Goal: Task Accomplishment & Management: Use online tool/utility

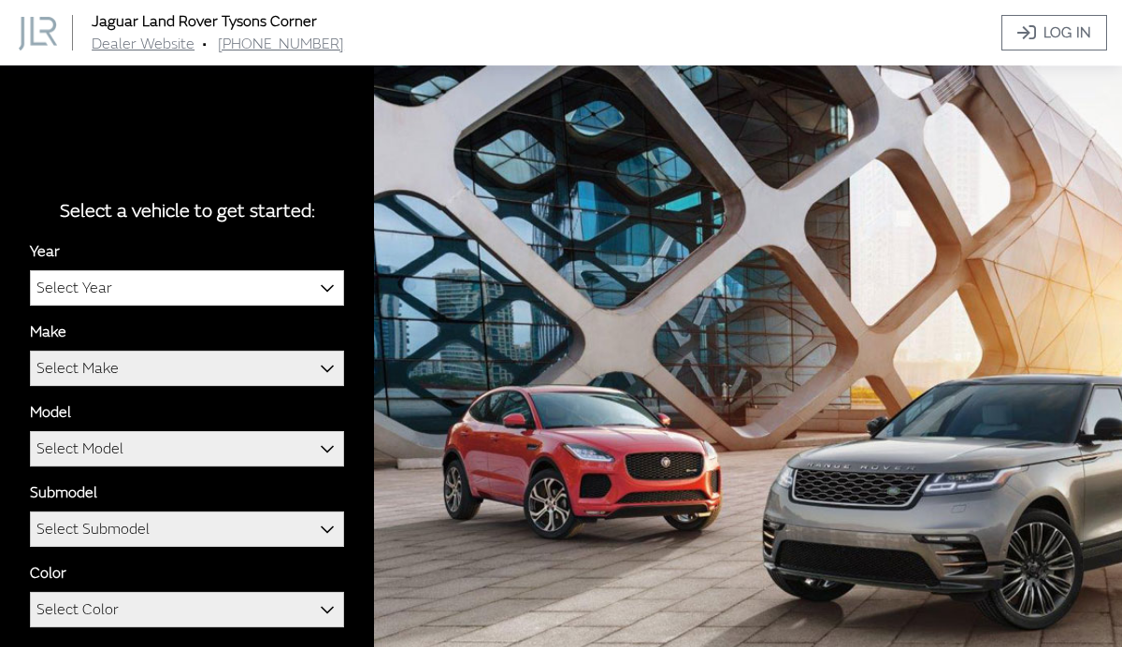
scroll to position [105, 0]
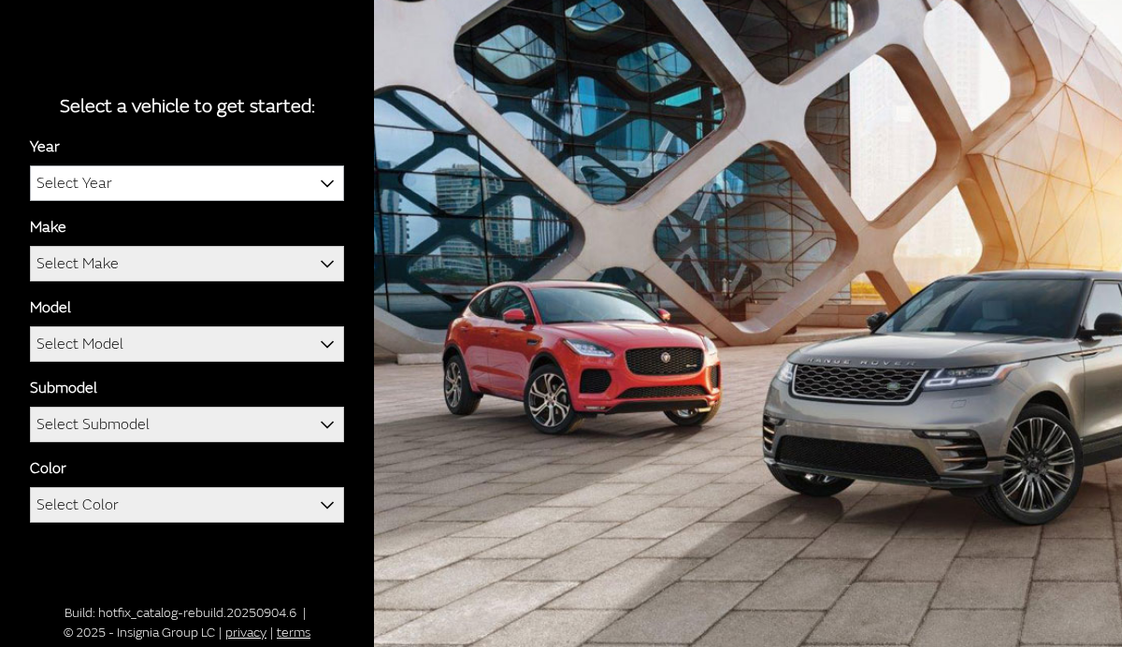
click at [209, 194] on span "Select Year" at bounding box center [187, 183] width 312 height 34
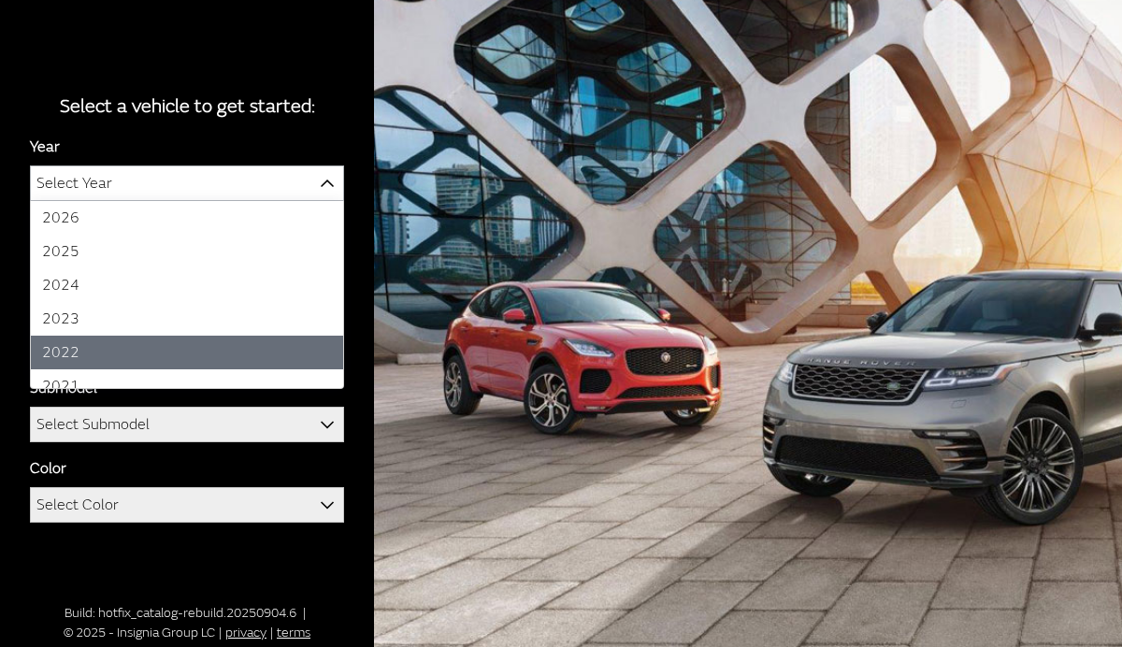
select select "40"
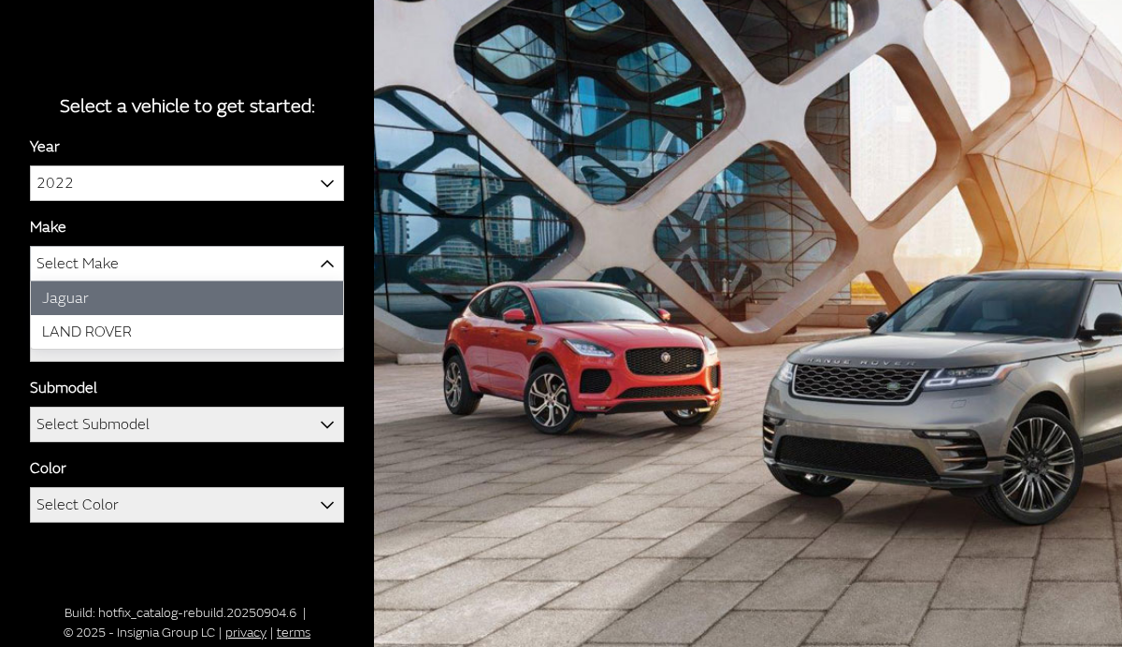
click at [157, 274] on span "Select Make" at bounding box center [187, 264] width 312 height 34
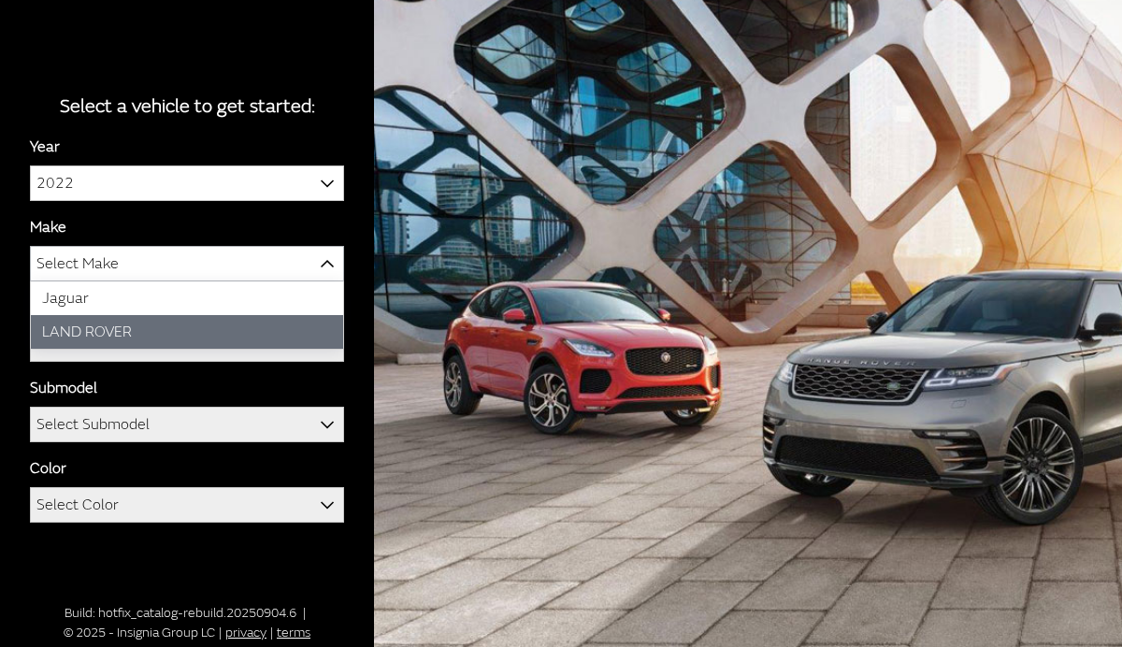
select select "39"
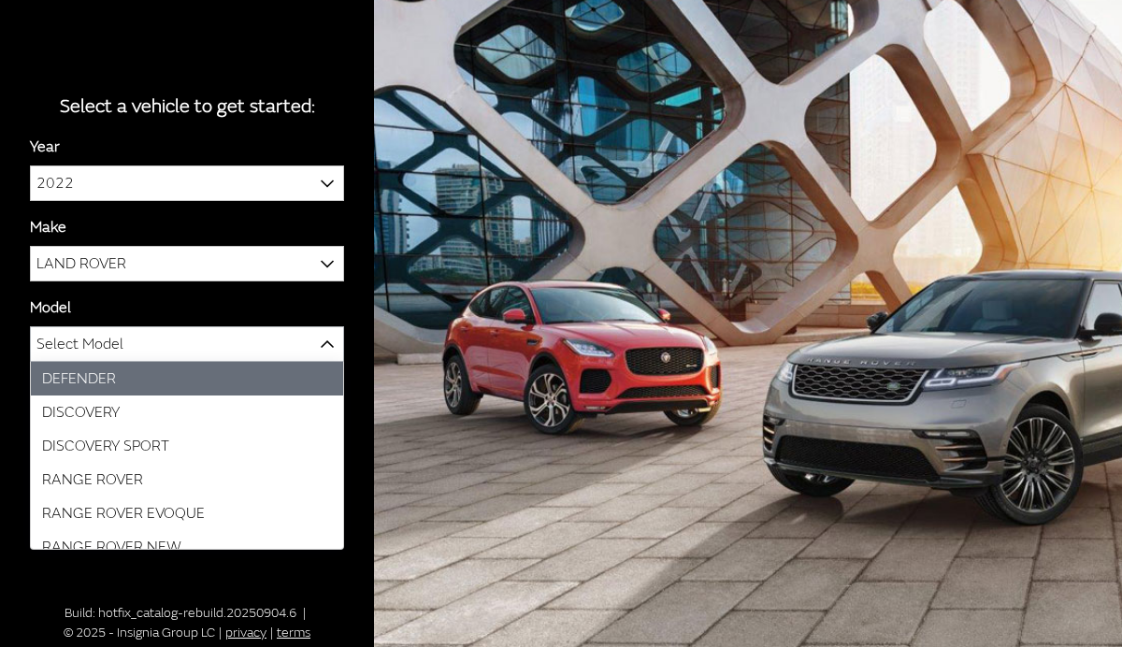
click at [158, 356] on span "Select Model" at bounding box center [187, 344] width 312 height 34
select select "1070"
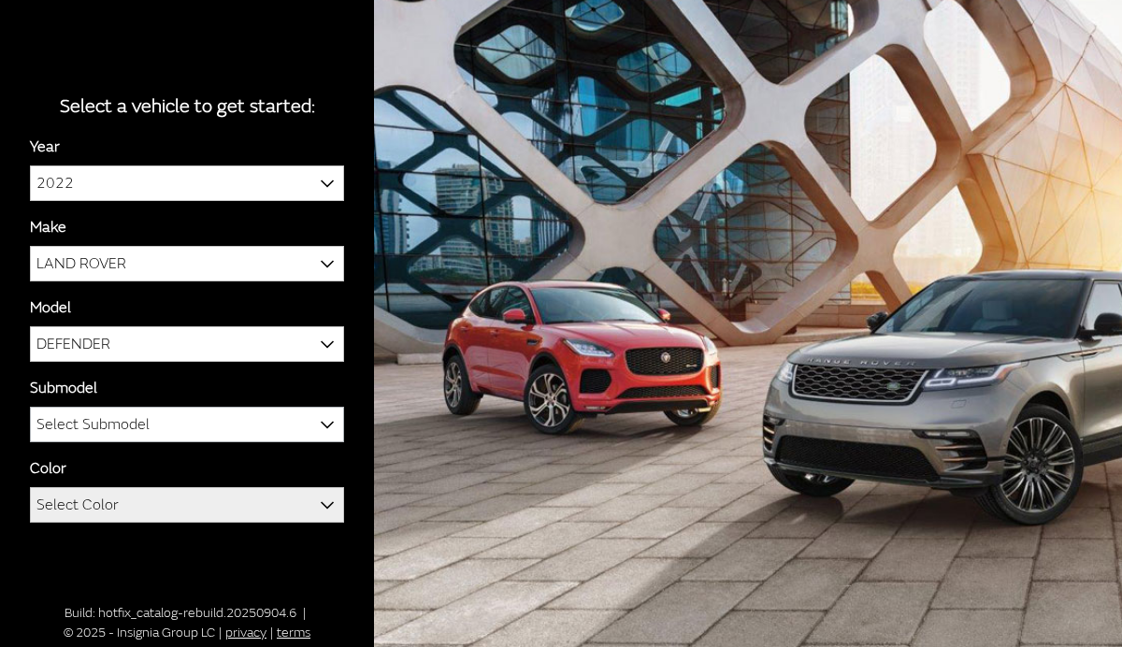
click at [159, 424] on span "Select Submodel" at bounding box center [187, 425] width 312 height 34
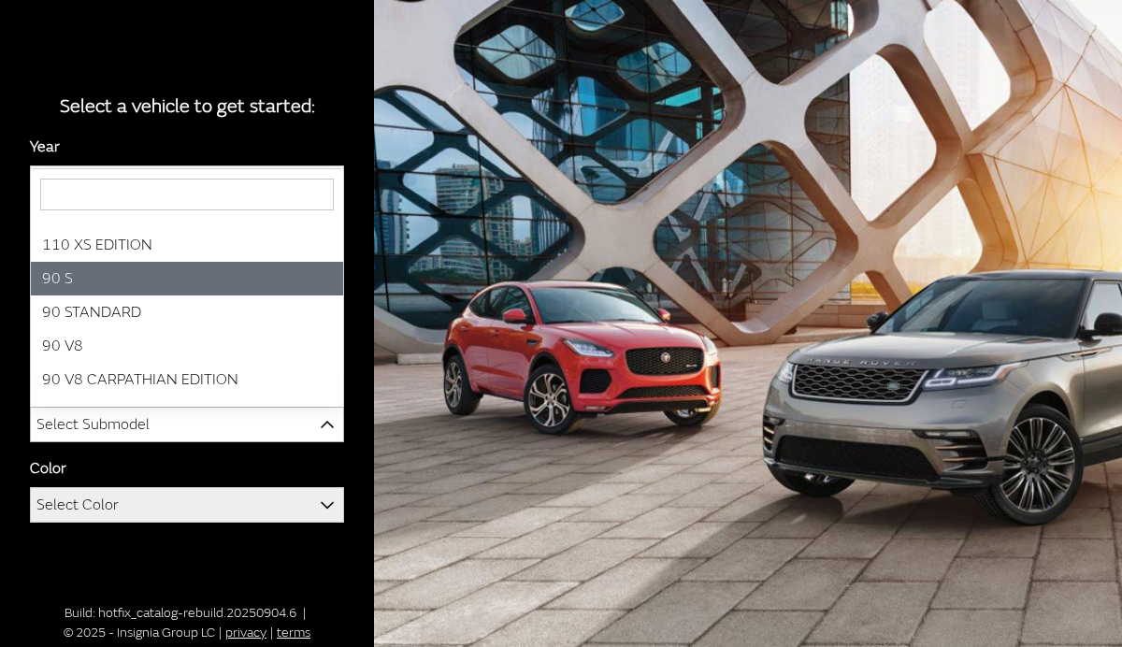
scroll to position [262, 0]
select select "3436"
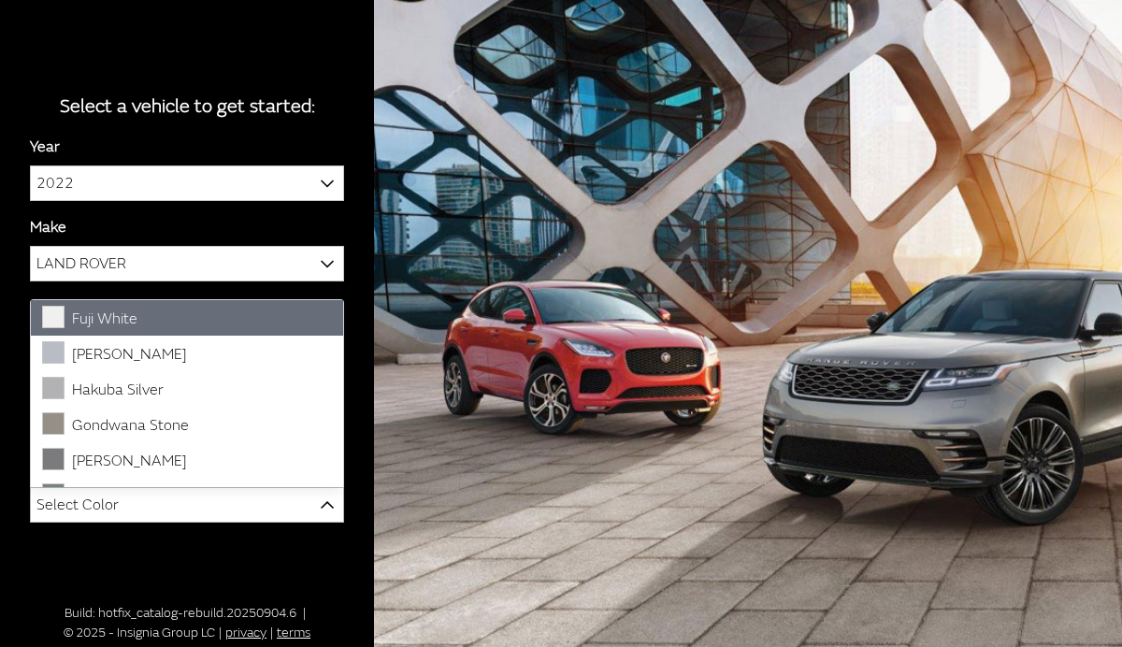
click at [148, 509] on span "Select Color" at bounding box center [187, 505] width 312 height 34
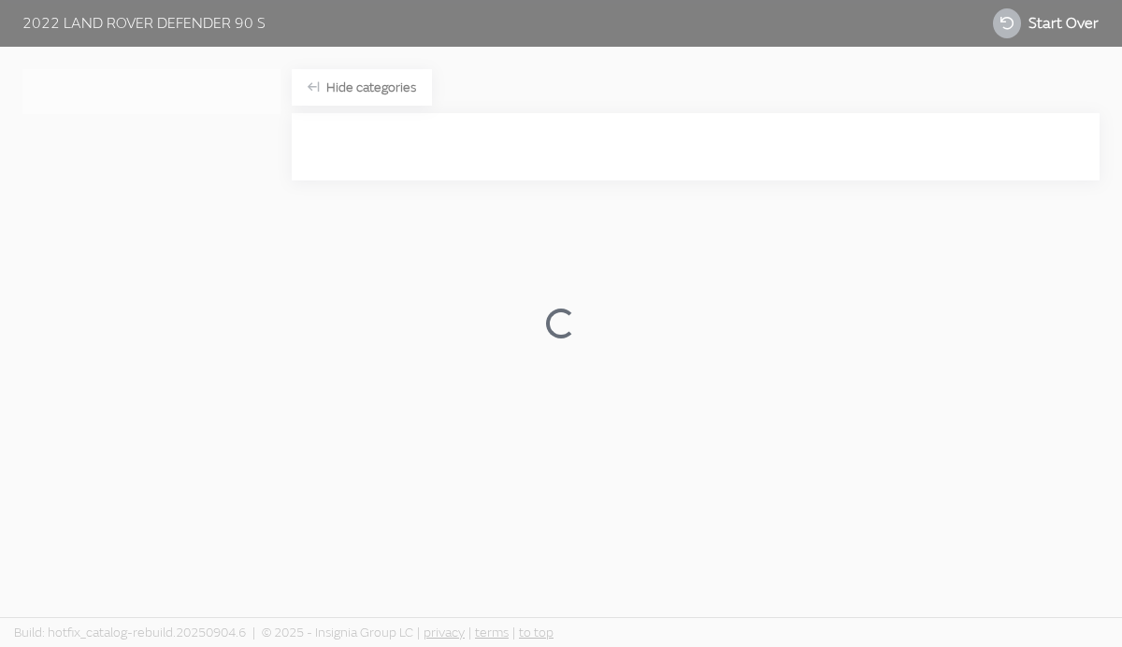
scroll to position [74, 0]
